Goal: Navigation & Orientation: Find specific page/section

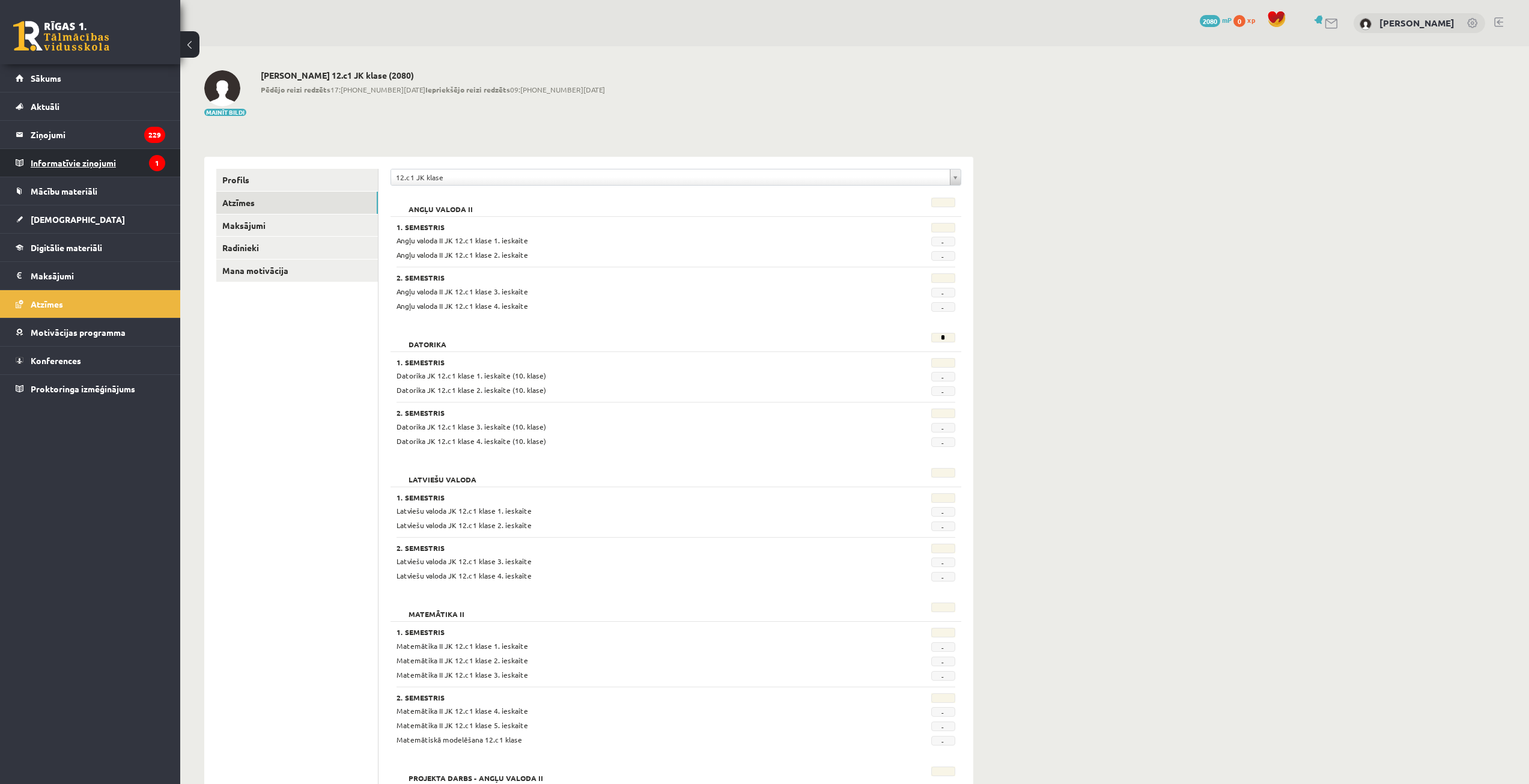
click at [79, 164] on legend "Informatīvie ziņojumi 1" at bounding box center [98, 163] width 134 height 27
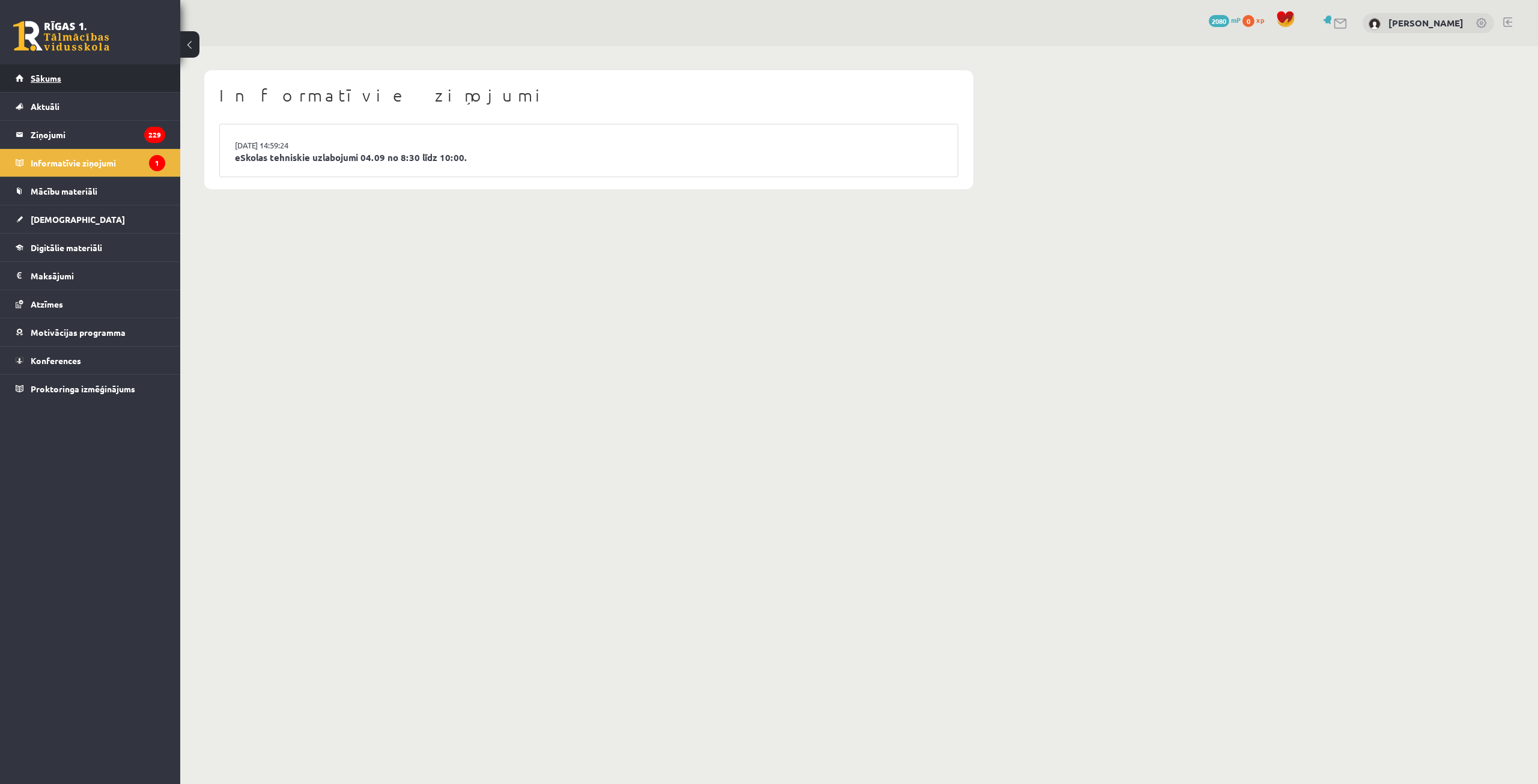
click at [53, 79] on span "Sākums" at bounding box center [45, 78] width 30 height 11
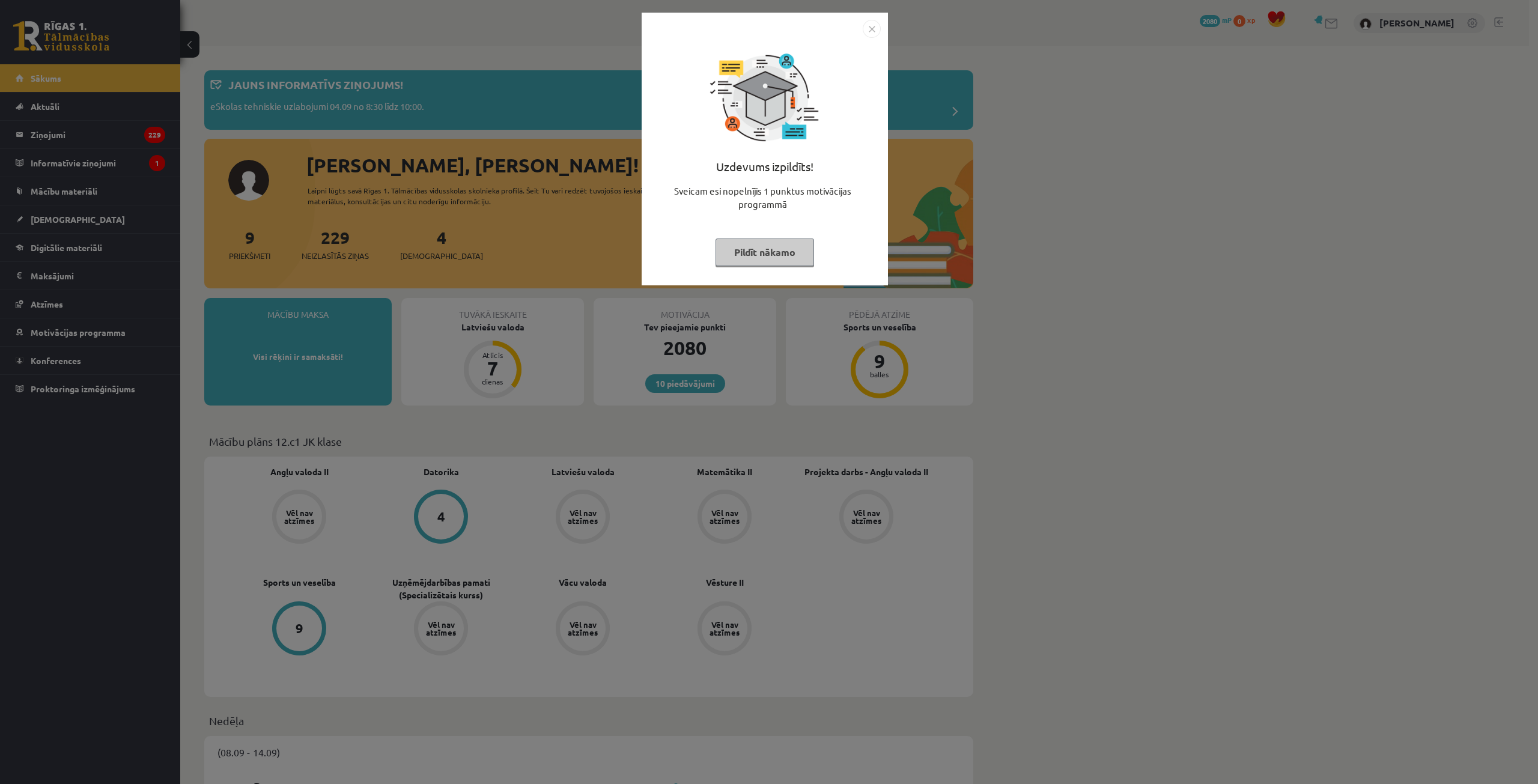
click at [872, 27] on img "Close" at bounding box center [871, 29] width 18 height 18
